Goal: Task Accomplishment & Management: Use online tool/utility

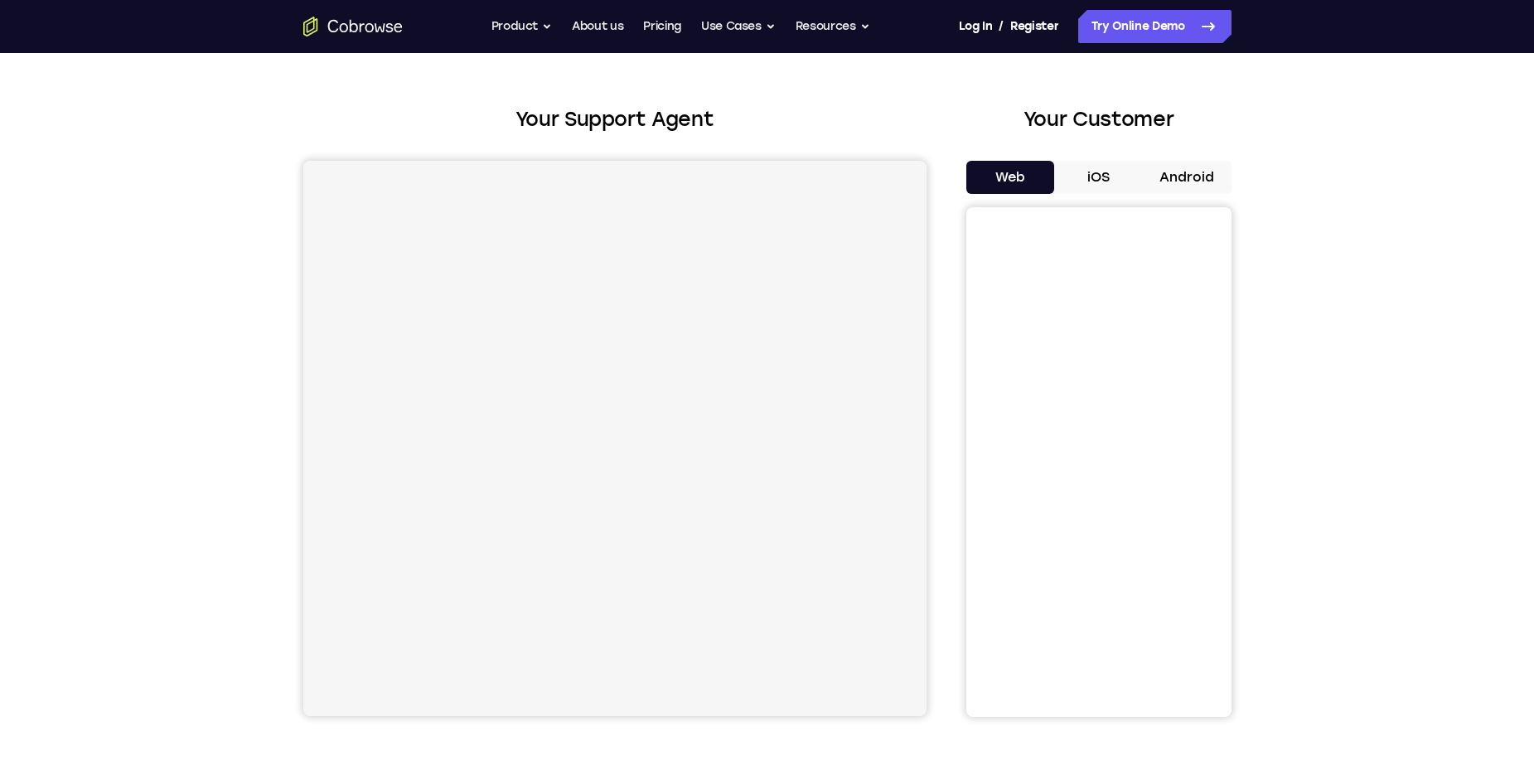
scroll to position [83, 0]
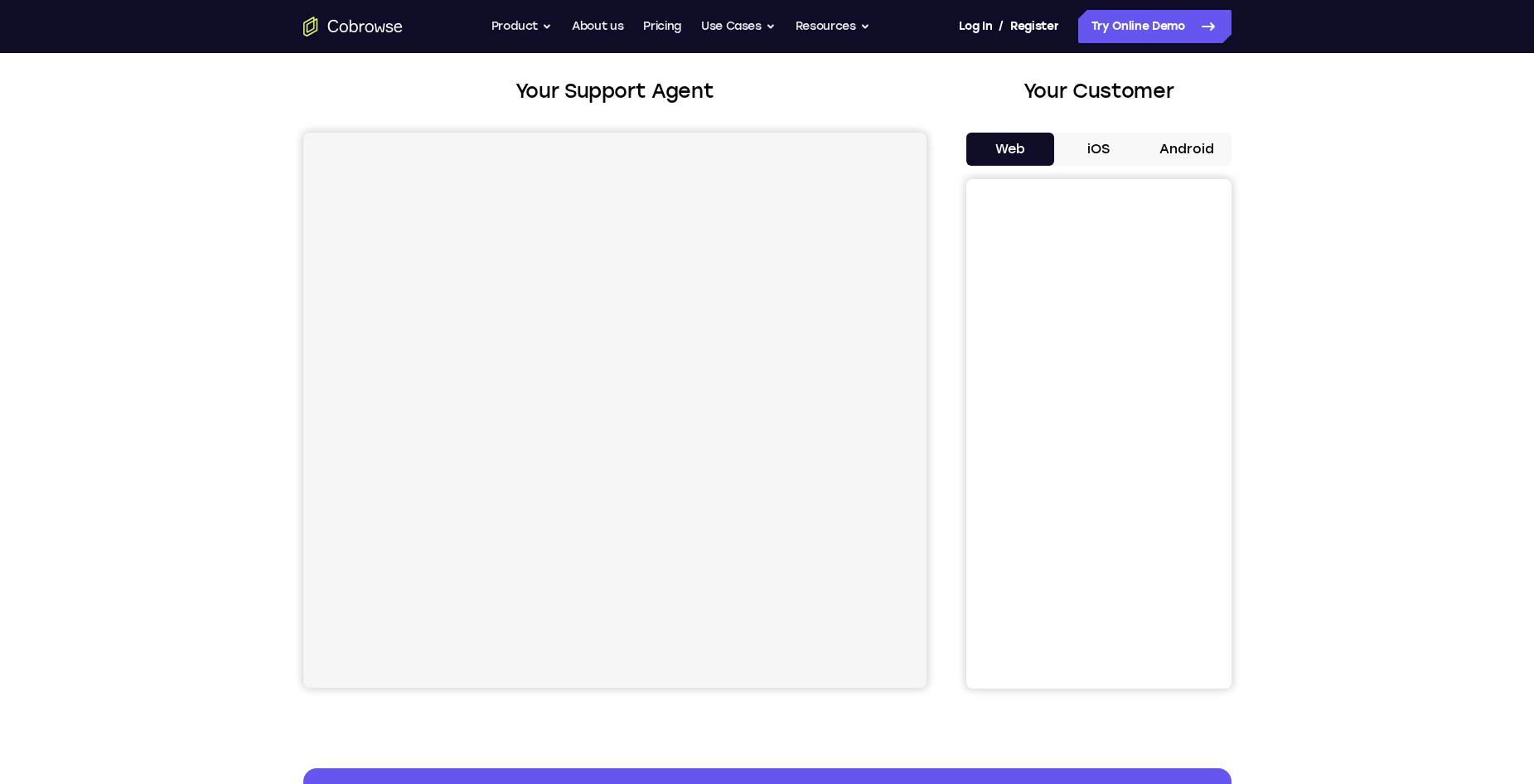
click at [1112, 138] on button "iOS" at bounding box center [1098, 149] width 89 height 33
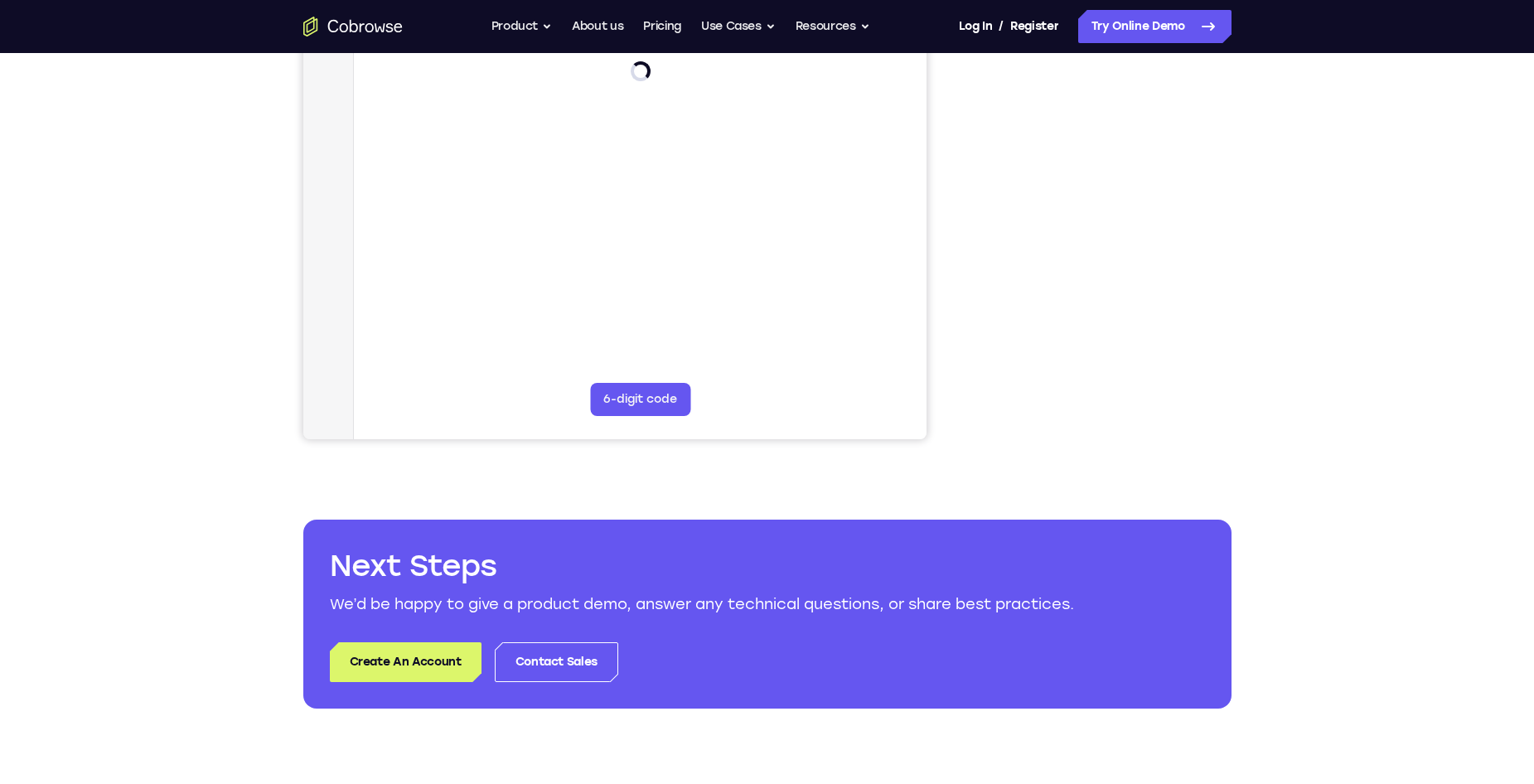
scroll to position [166, 0]
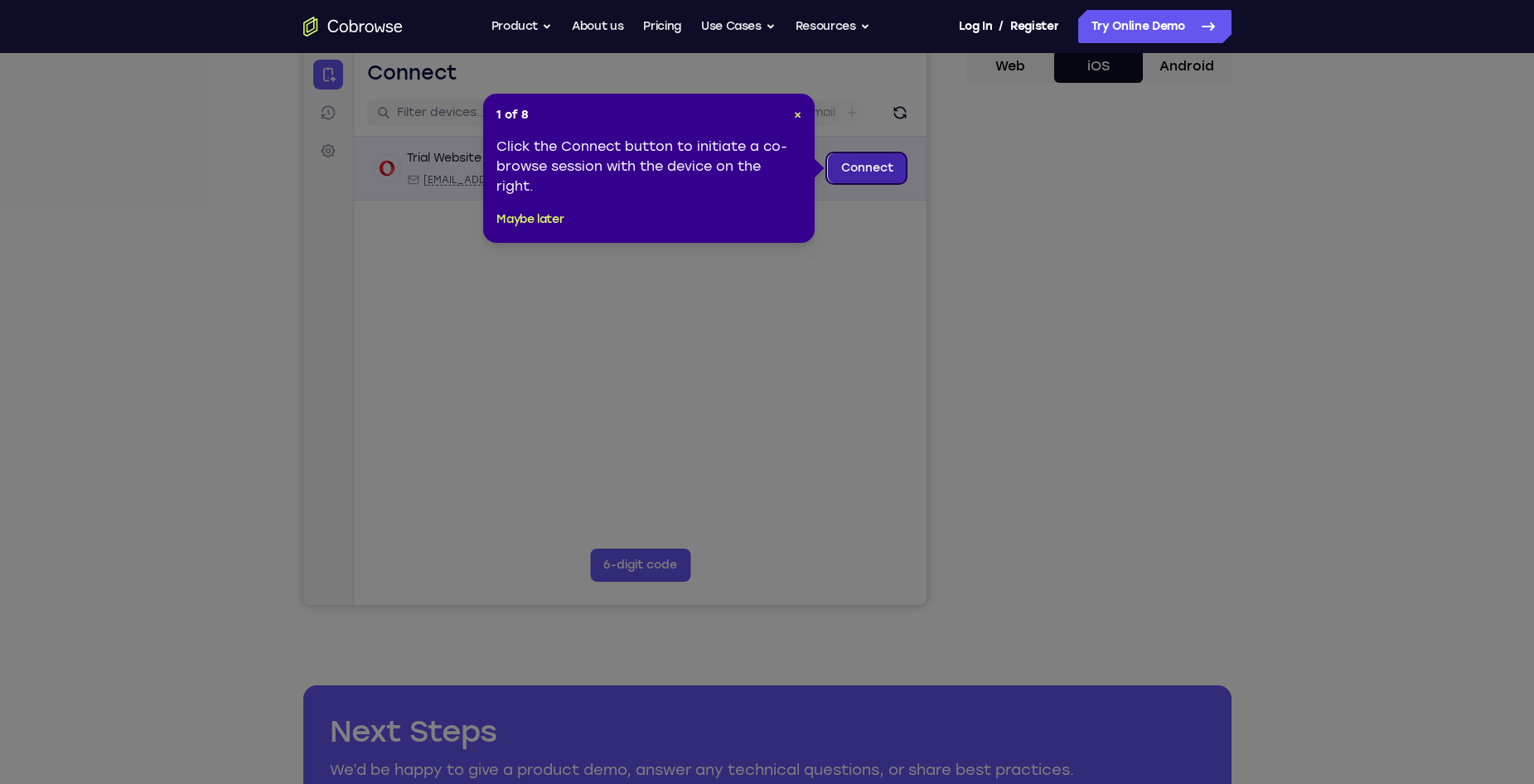
click at [852, 158] on link "Connect" at bounding box center [866, 168] width 79 height 30
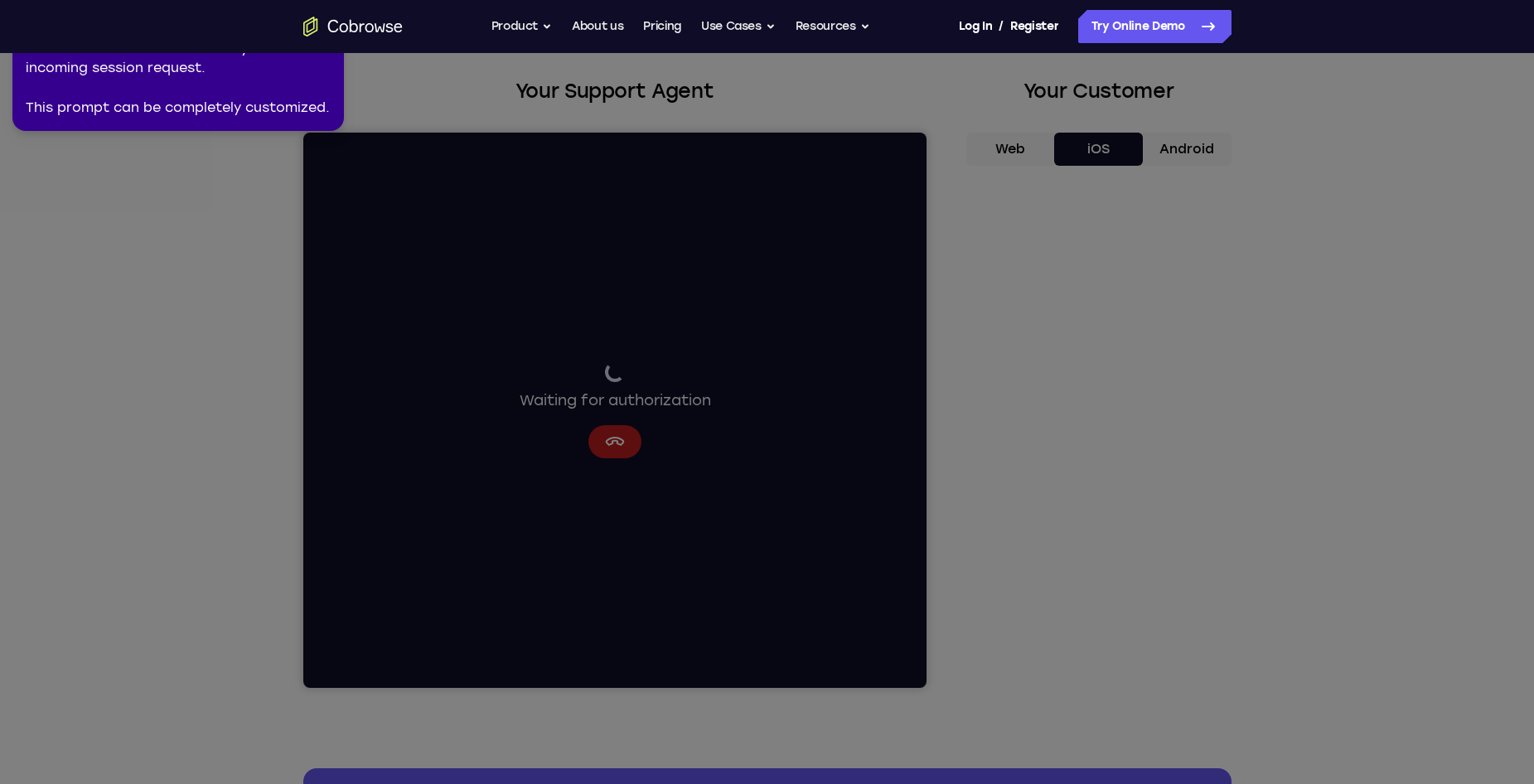
scroll to position [0, 0]
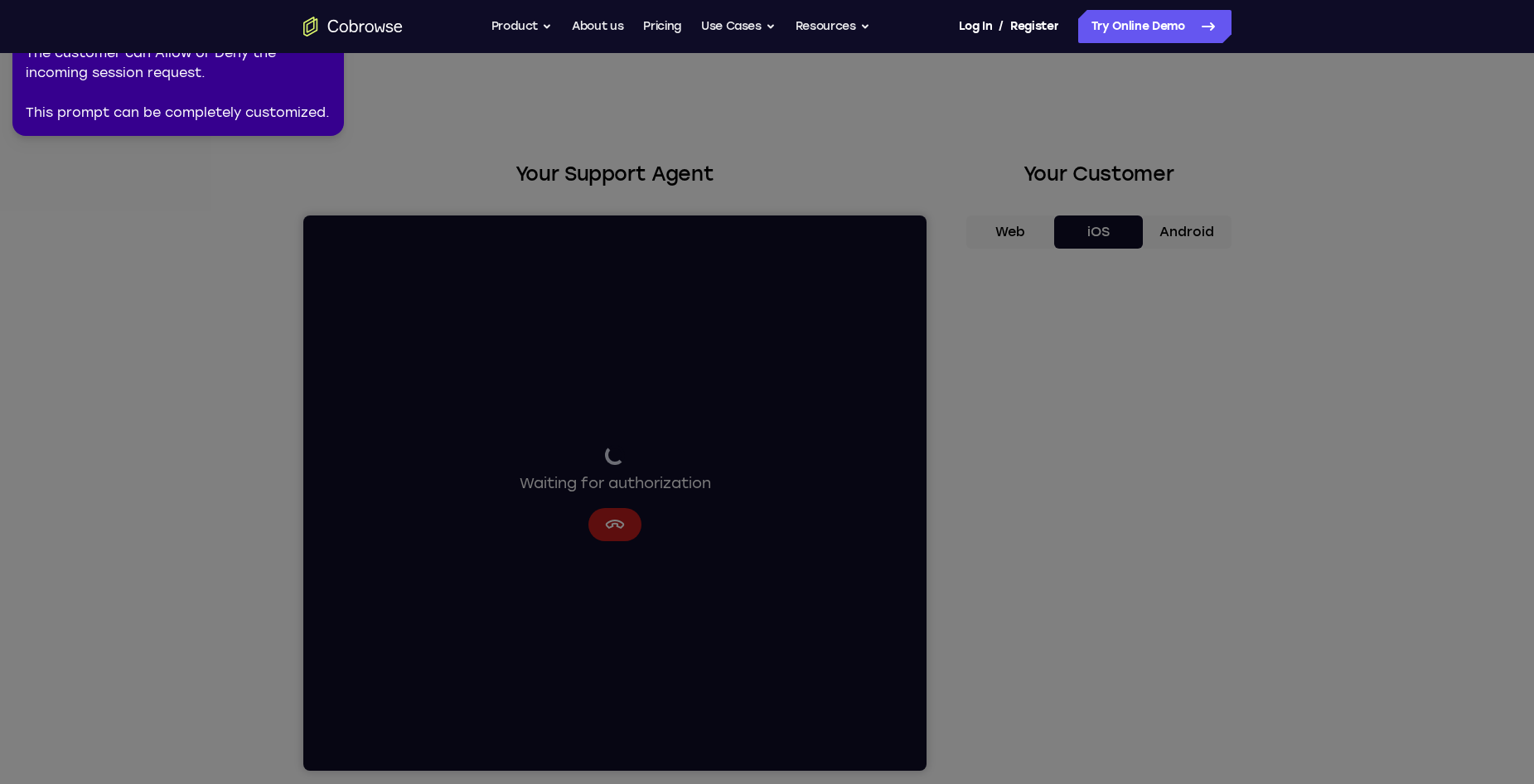
click at [262, 94] on div "The customer can Allow or Deny the incoming session request. This prompt can be…" at bounding box center [178, 83] width 305 height 80
click at [494, 101] on icon at bounding box center [770, 388] width 1553 height 791
drag, startPoint x: 473, startPoint y: 122, endPoint x: 444, endPoint y: 162, distance: 49.4
click at [460, 134] on icon at bounding box center [770, 388] width 1553 height 791
click at [421, 225] on icon at bounding box center [770, 388] width 1553 height 791
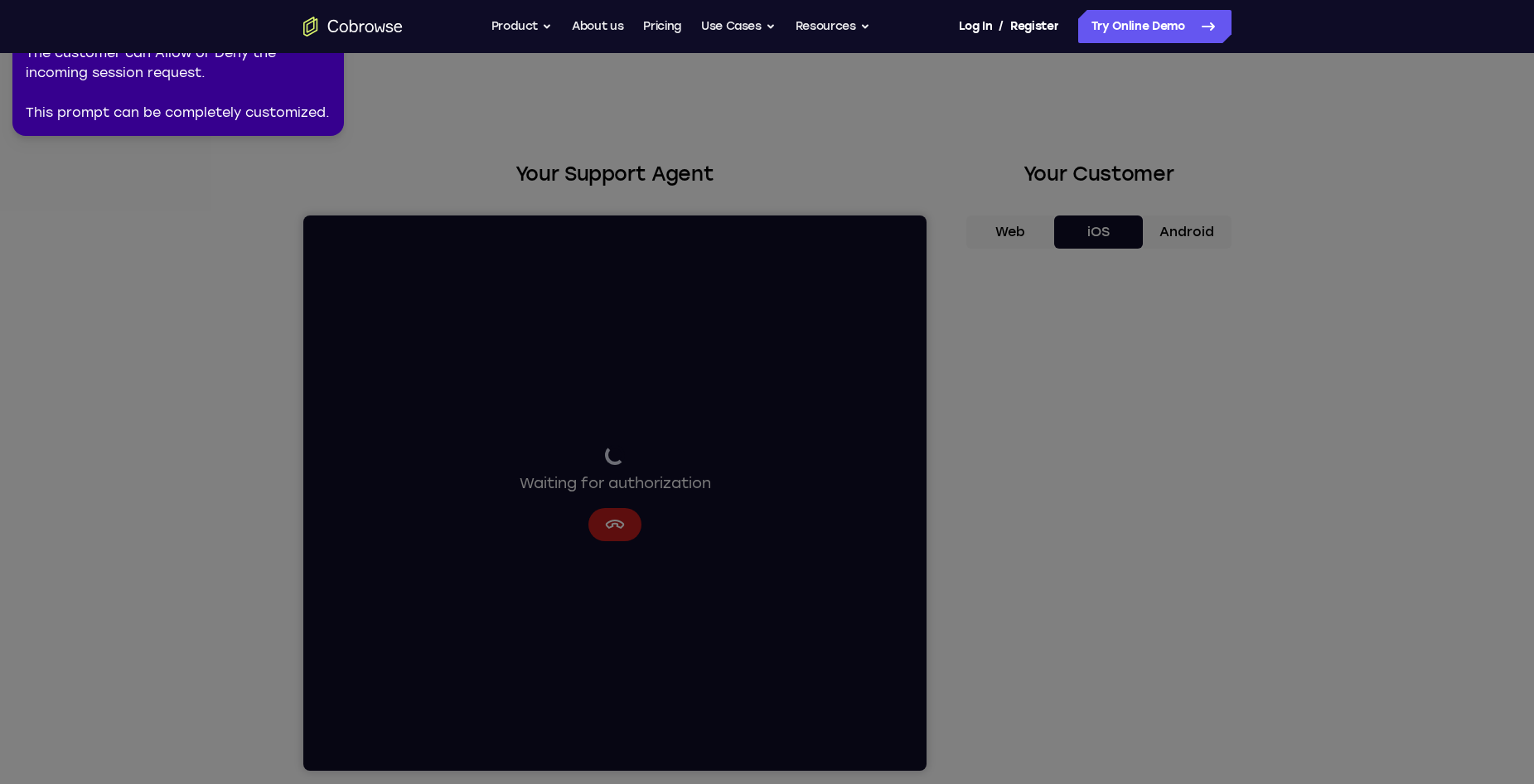
click at [428, 248] on icon at bounding box center [770, 388] width 1553 height 791
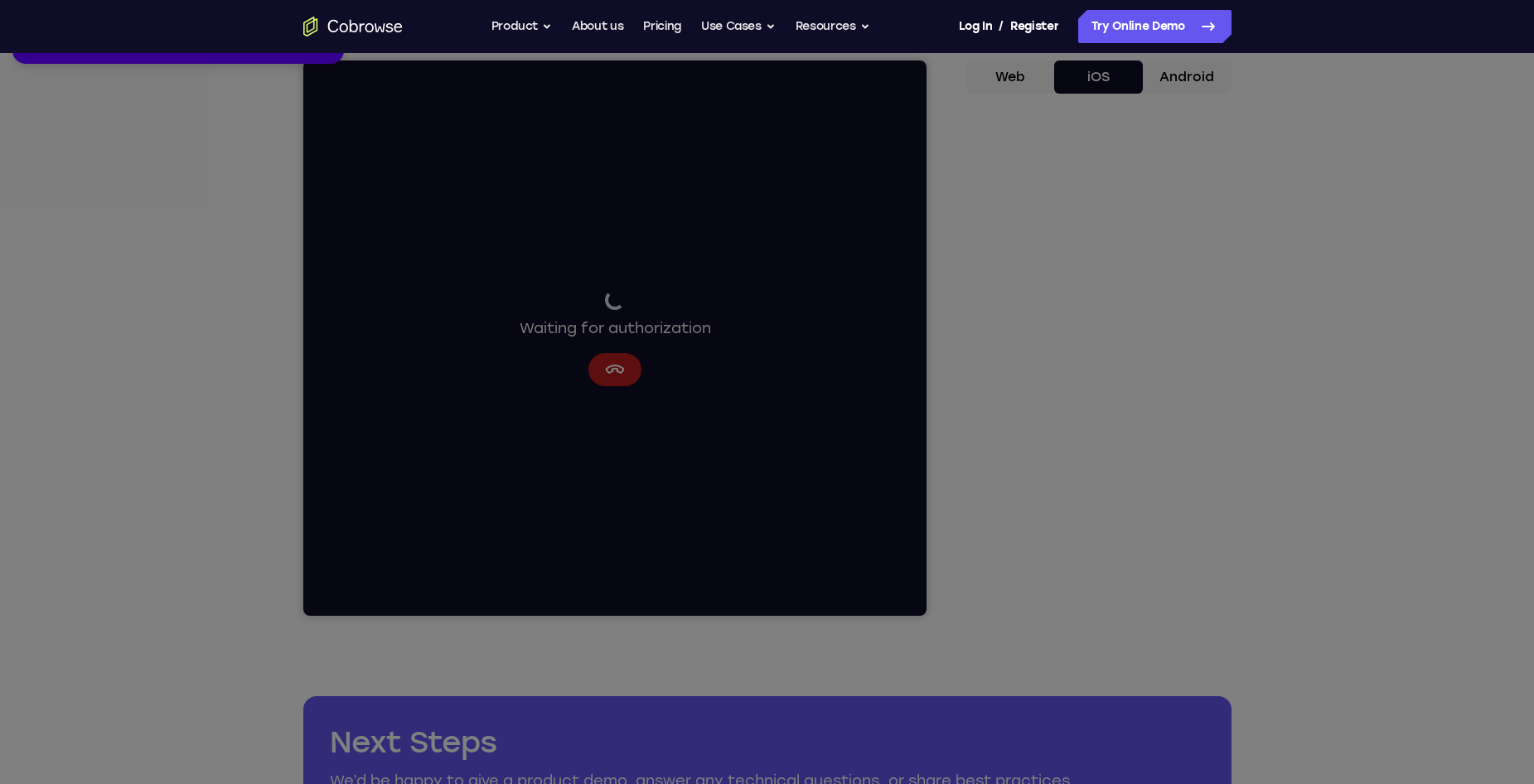
scroll to position [83, 0]
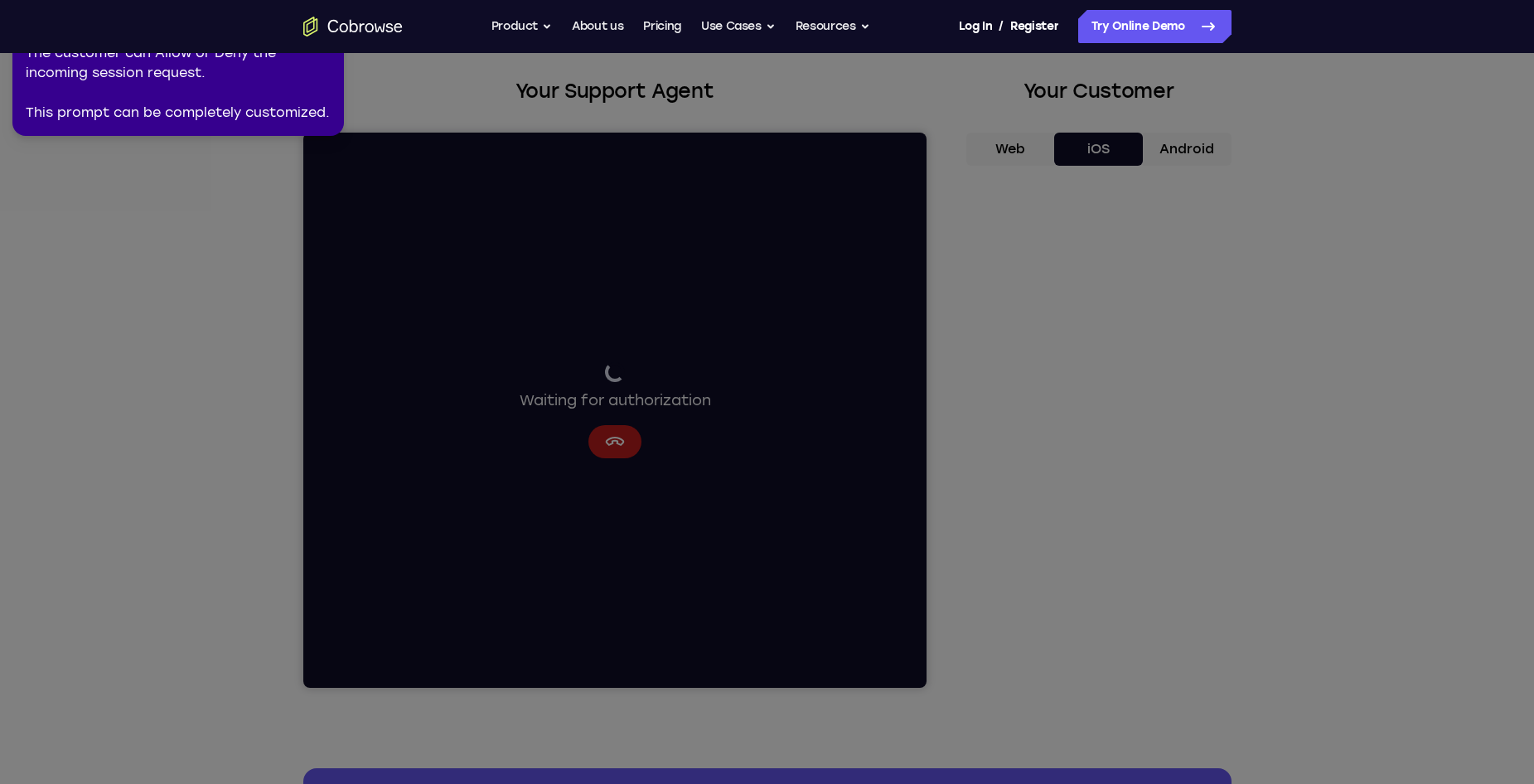
click at [1087, 230] on icon at bounding box center [770, 388] width 1553 height 791
drag, startPoint x: 1108, startPoint y: 681, endPoint x: 1021, endPoint y: 65, distance: 622.1
click at [1032, 114] on icon at bounding box center [770, 388] width 1553 height 791
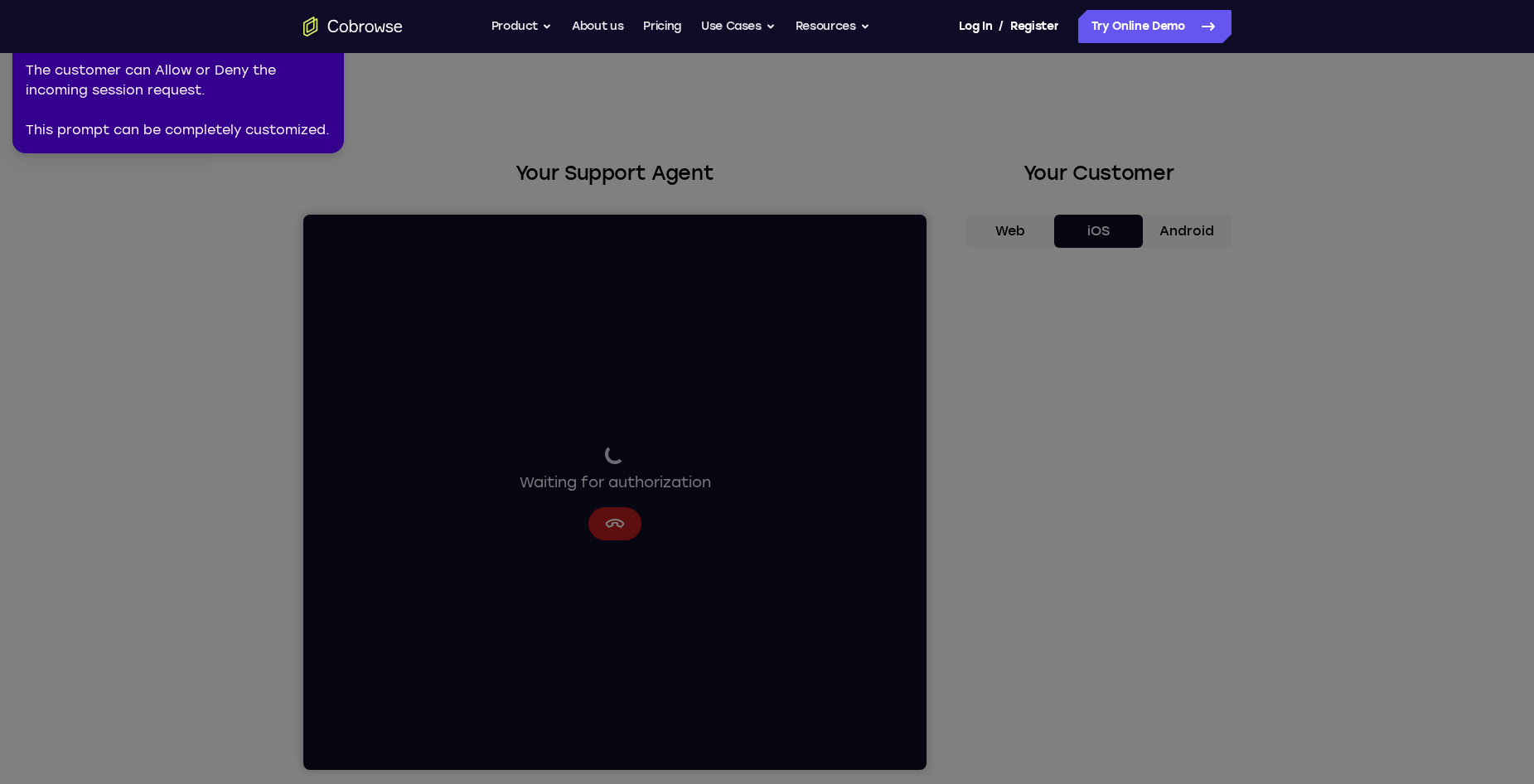
scroll to position [0, 0]
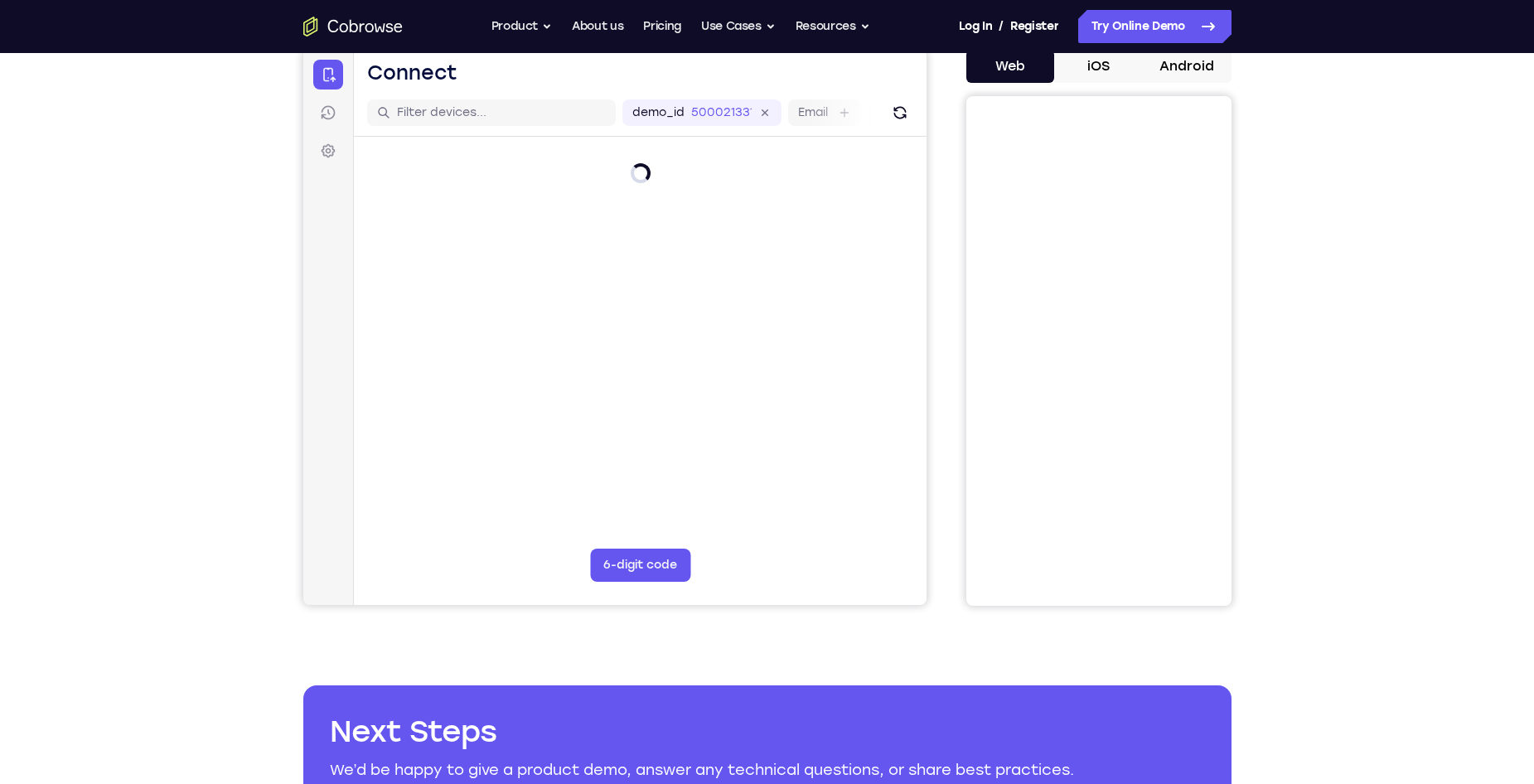
click at [1087, 72] on button "iOS" at bounding box center [1098, 66] width 89 height 33
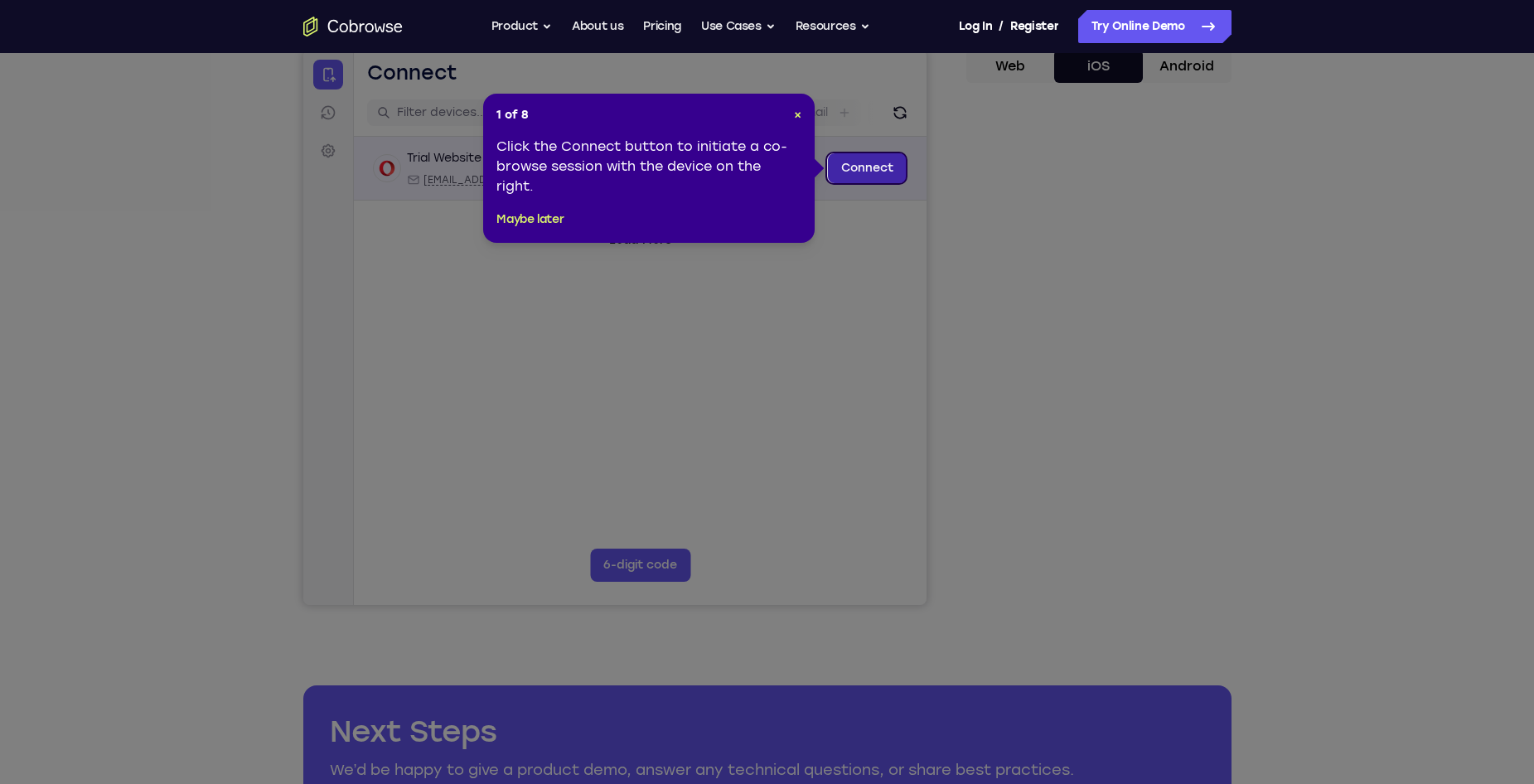
click at [850, 175] on link "Connect" at bounding box center [866, 168] width 79 height 30
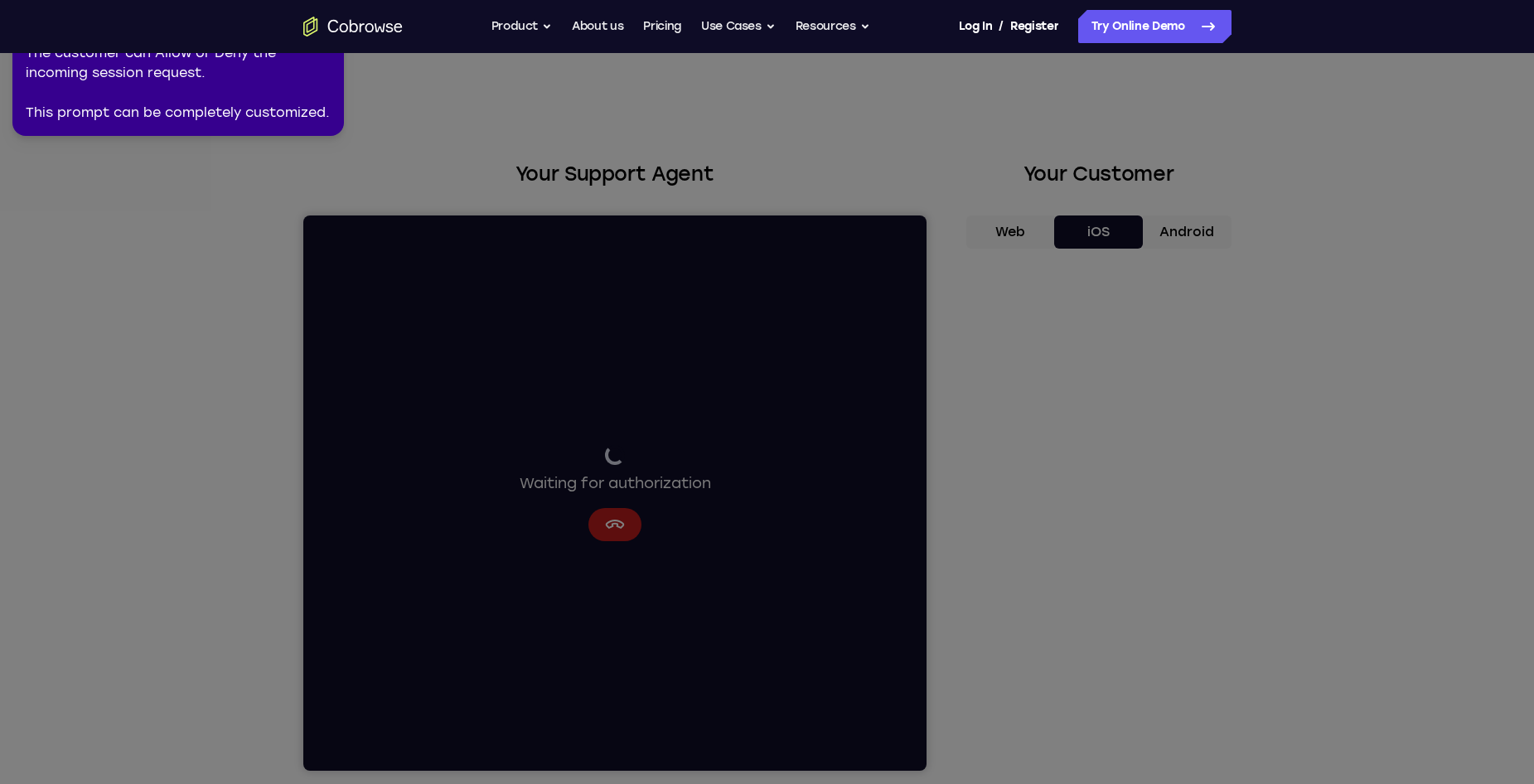
drag, startPoint x: 585, startPoint y: 91, endPoint x: 75, endPoint y: 83, distance: 510.1
click at [75, 83] on div "The customer can Allow or Deny the incoming session request. This prompt can be…" at bounding box center [178, 83] width 305 height 80
drag, startPoint x: 213, startPoint y: 51, endPoint x: 284, endPoint y: 51, distance: 71.0
click at [258, 51] on nav "Go back Powerful, Flexible and Trustworthy. Avoid all extra friction for both A…" at bounding box center [767, 27] width 1534 height 53
drag, startPoint x: 348, startPoint y: 51, endPoint x: 142, endPoint y: 95, distance: 210.6
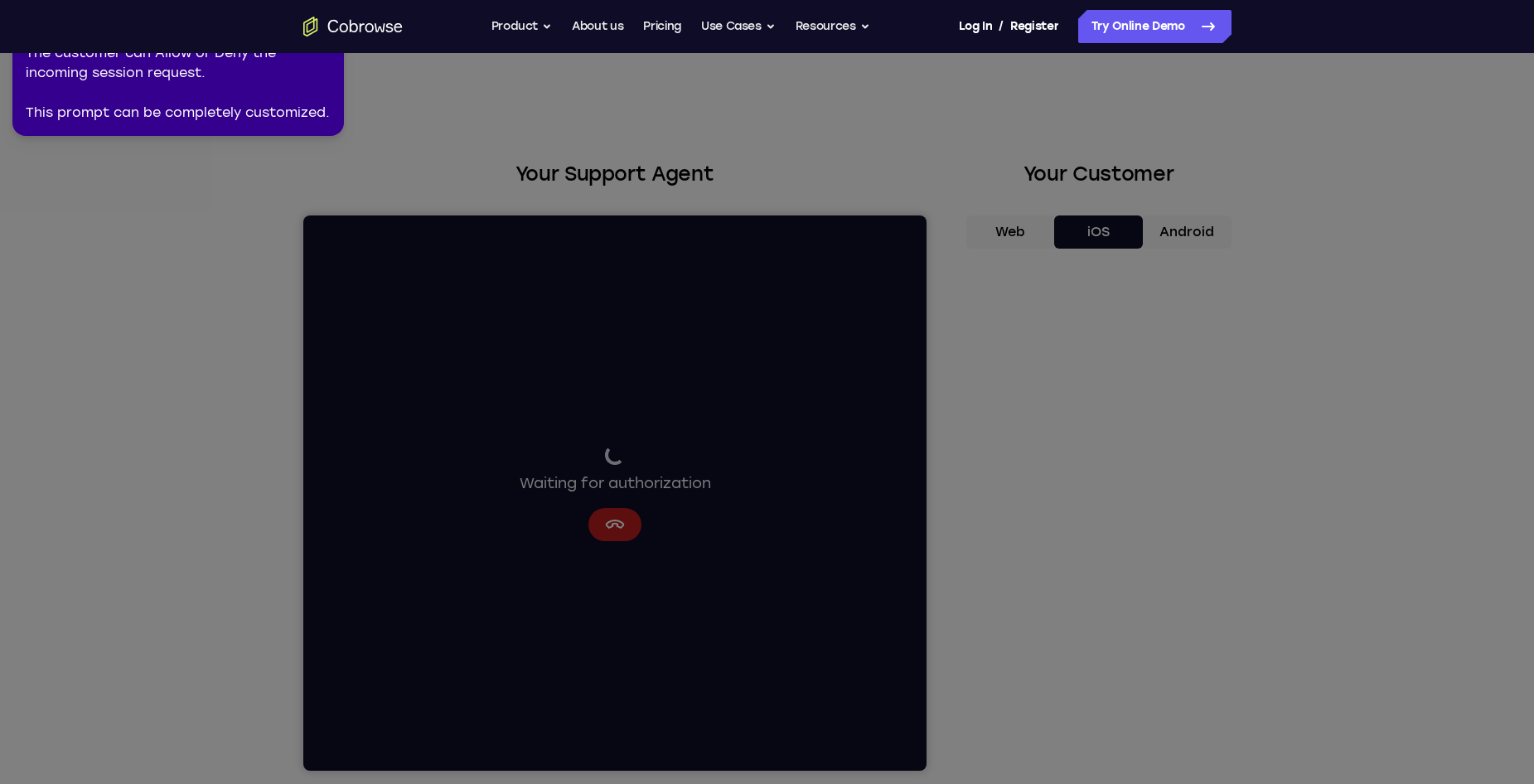
click at [347, 51] on nav "Go back Powerful, Flexible and Trustworthy. Avoid all extra friction for both A…" at bounding box center [767, 27] width 1534 height 53
click at [136, 105] on div "The customer can Allow or Deny the incoming session request. This prompt can be…" at bounding box center [178, 83] width 305 height 80
drag, startPoint x: 273, startPoint y: 120, endPoint x: 314, endPoint y: 121, distance: 41.0
click at [271, 120] on div "The customer can Allow or Deny the incoming session request. This prompt can be…" at bounding box center [178, 83] width 305 height 80
click at [813, 275] on icon at bounding box center [770, 388] width 1553 height 791
